Goal: Answer question/provide support

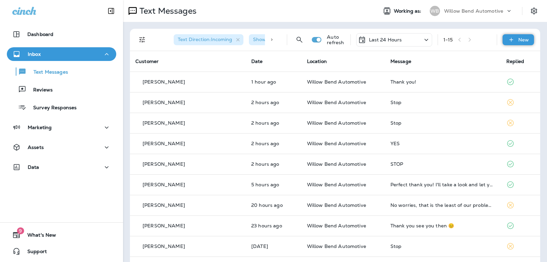
click at [508, 39] on icon at bounding box center [511, 39] width 7 height 7
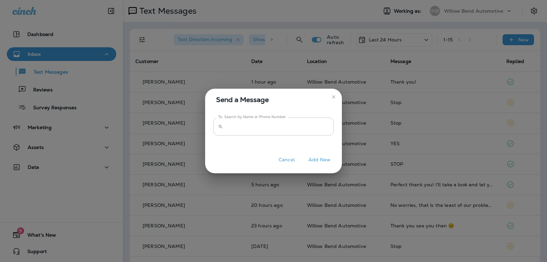
click at [276, 128] on input "To: Search by Name or Phone Number" at bounding box center [280, 126] width 108 height 18
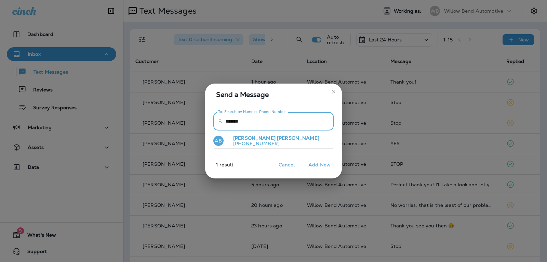
type input "*******"
click at [277, 135] on span "[PERSON_NAME]" at bounding box center [298, 138] width 42 height 6
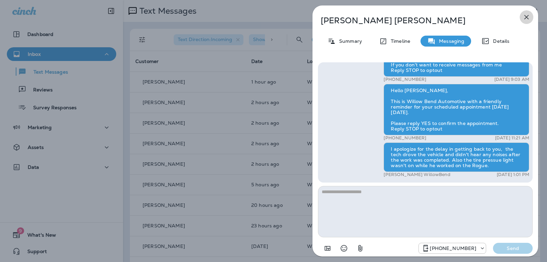
click at [525, 19] on icon "button" at bounding box center [527, 17] width 4 height 4
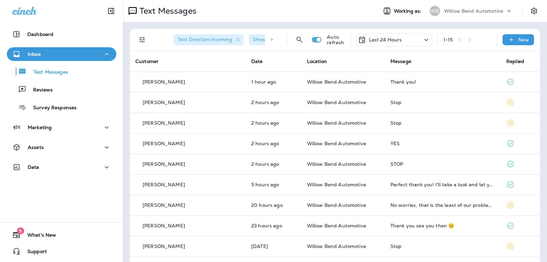
click at [386, 37] on p "Last 24 Hours" at bounding box center [385, 39] width 33 height 5
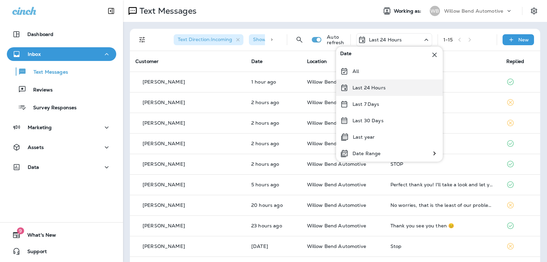
click at [400, 85] on div "Last 24 Hours" at bounding box center [389, 87] width 107 height 16
